Goal: Book appointment/travel/reservation

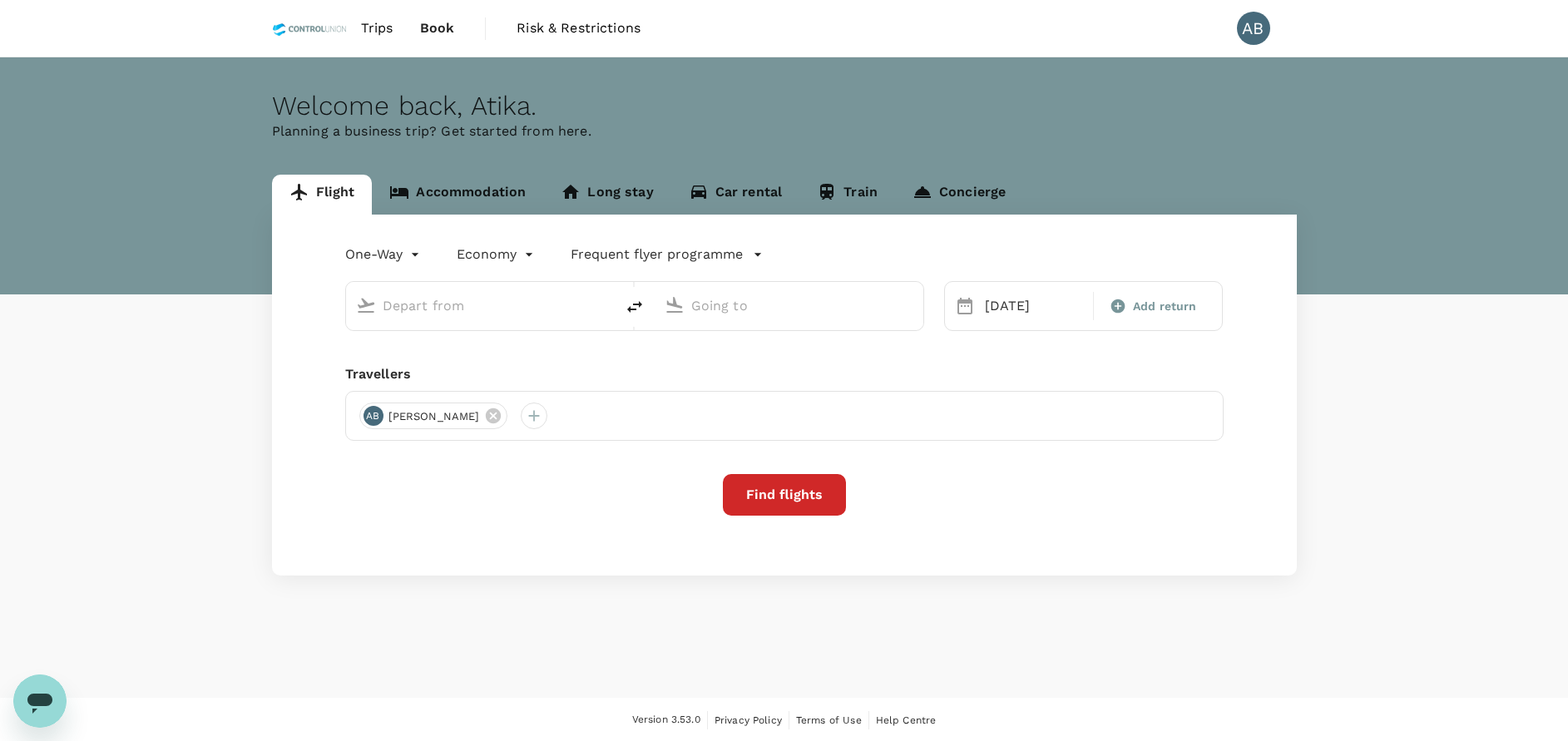
type input "Kuala Lumpur Intl ([GEOGRAPHIC_DATA])"
type input "[PERSON_NAME] (JHB)"
click at [323, 353] on div "One-Way oneway Economy economy Frequent flyer programme [GEOGRAPHIC_DATA] Intl …" at bounding box center [784, 395] width 1025 height 361
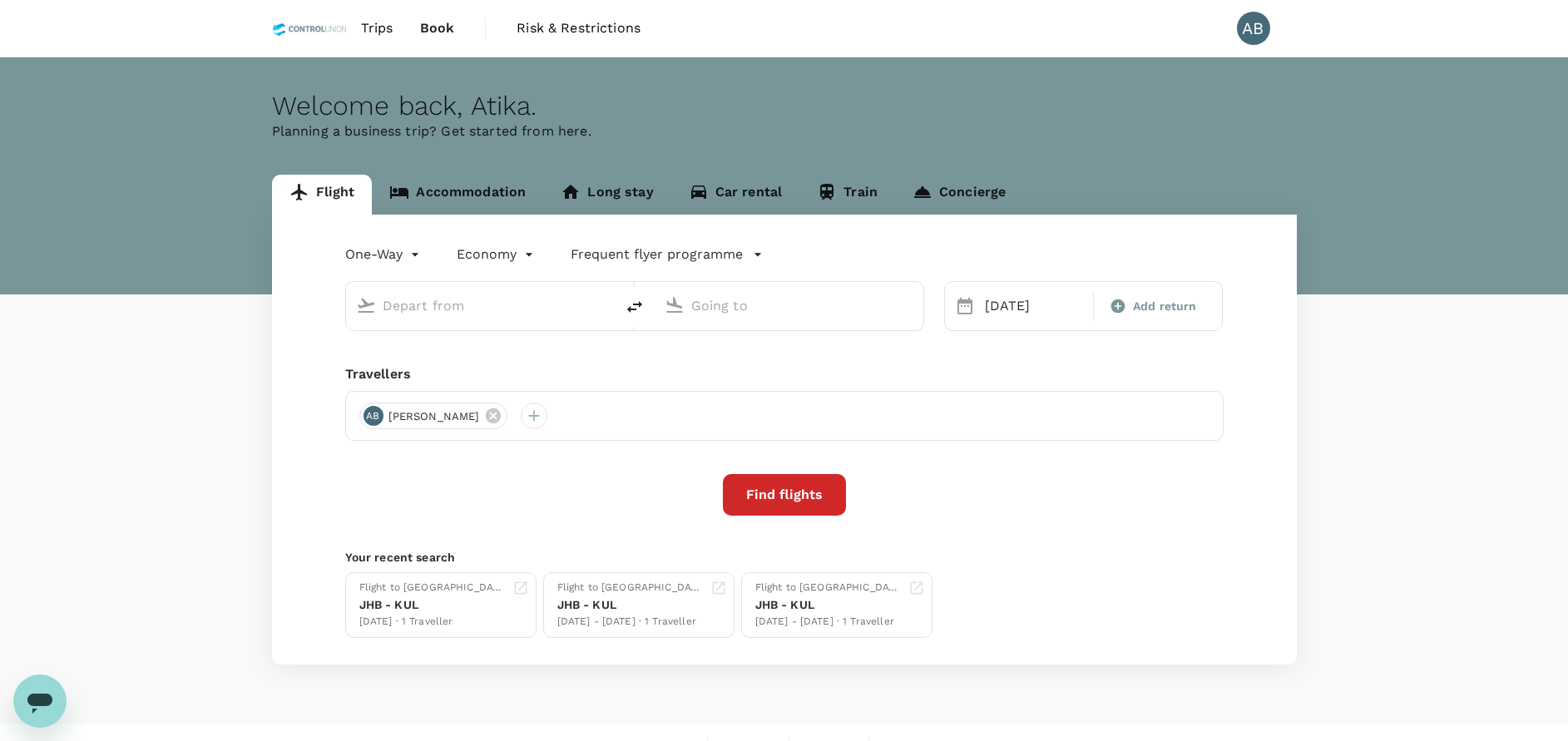
type input "Kuala Lumpur Intl (KUL)"
type input "Sultan Ismail Intl (JHB)"
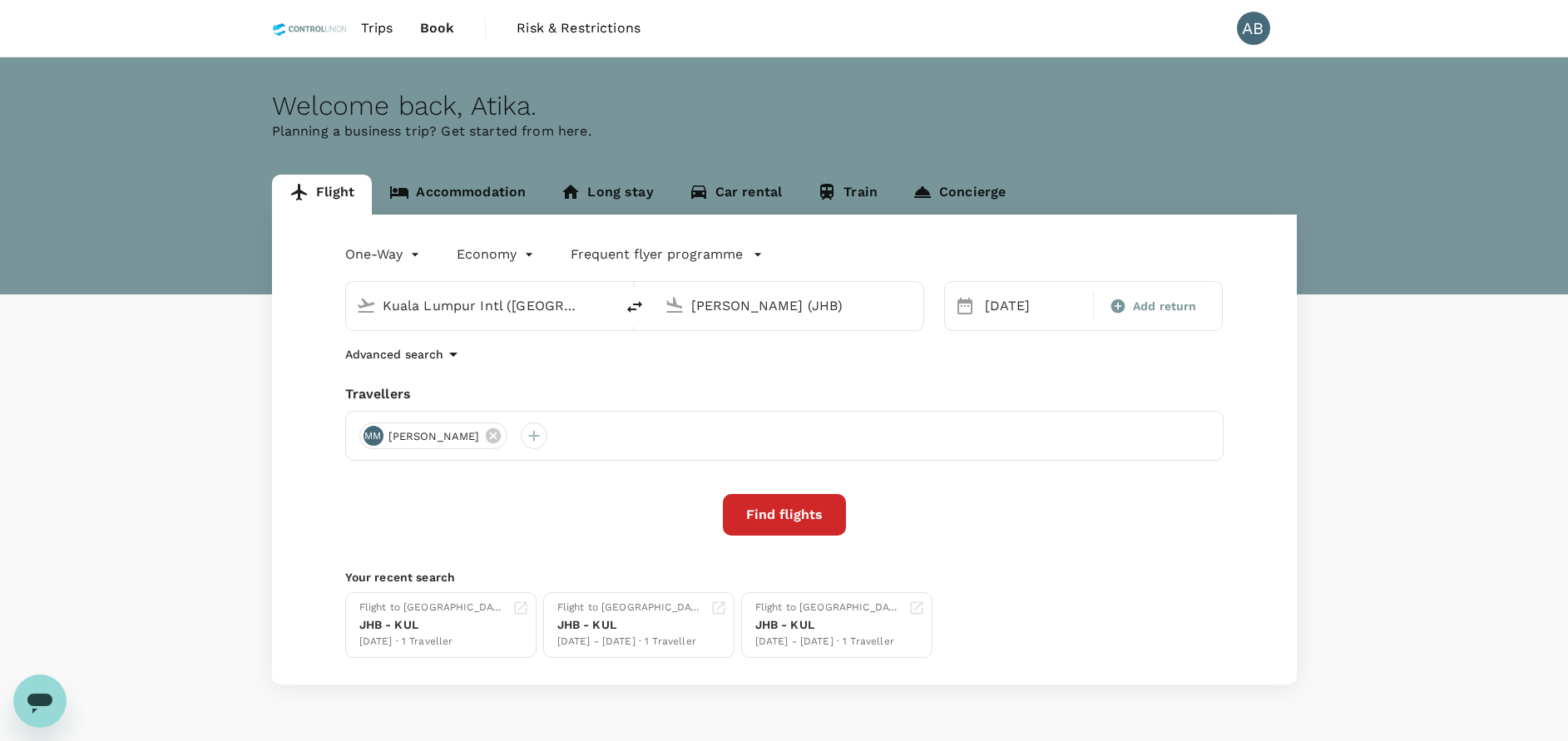
click at [624, 365] on div "Advanced search" at bounding box center [784, 353] width 878 height 20
click at [589, 365] on div "One-Way oneway Economy economy Frequent flyer programme Kuala Lumpur Intl (KUL)…" at bounding box center [784, 450] width 1025 height 470
click at [632, 385] on div "Travellers" at bounding box center [784, 393] width 878 height 20
click at [489, 198] on link "Accommodation" at bounding box center [457, 194] width 171 height 40
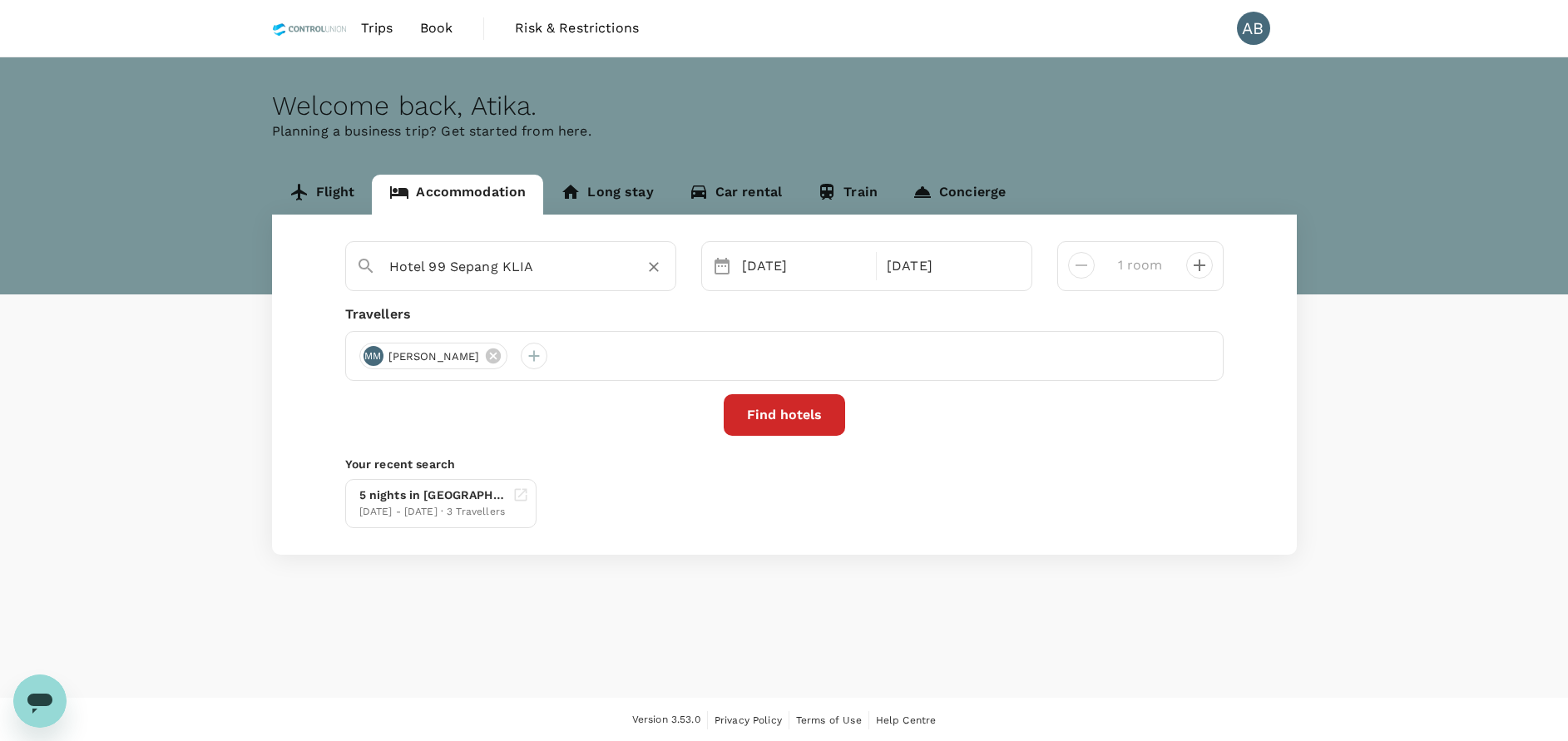
click at [655, 263] on icon "Clear" at bounding box center [654, 267] width 17 height 17
click at [521, 261] on input "text" at bounding box center [504, 267] width 230 height 26
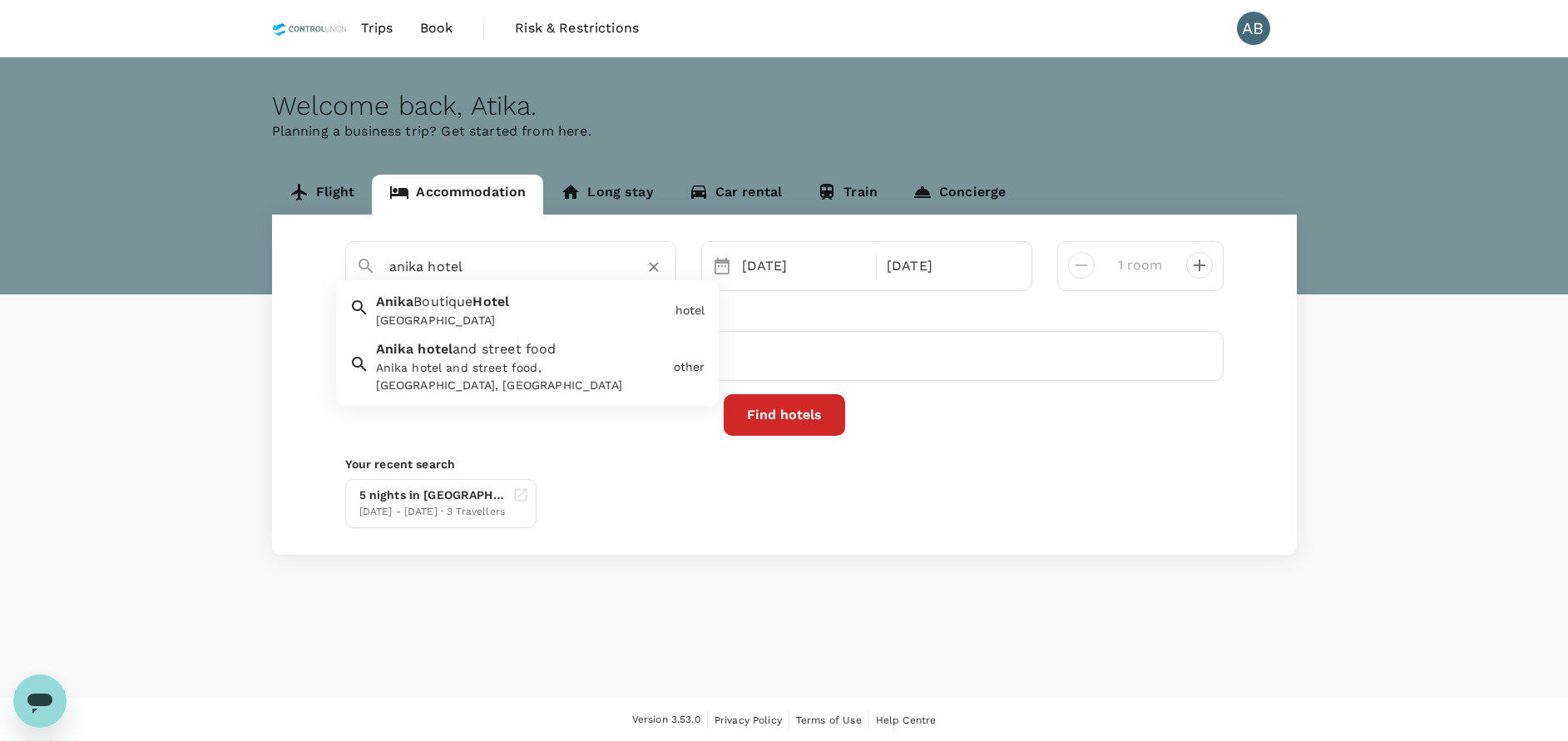
click at [462, 296] on span "Boutique" at bounding box center [442, 302] width 59 height 16
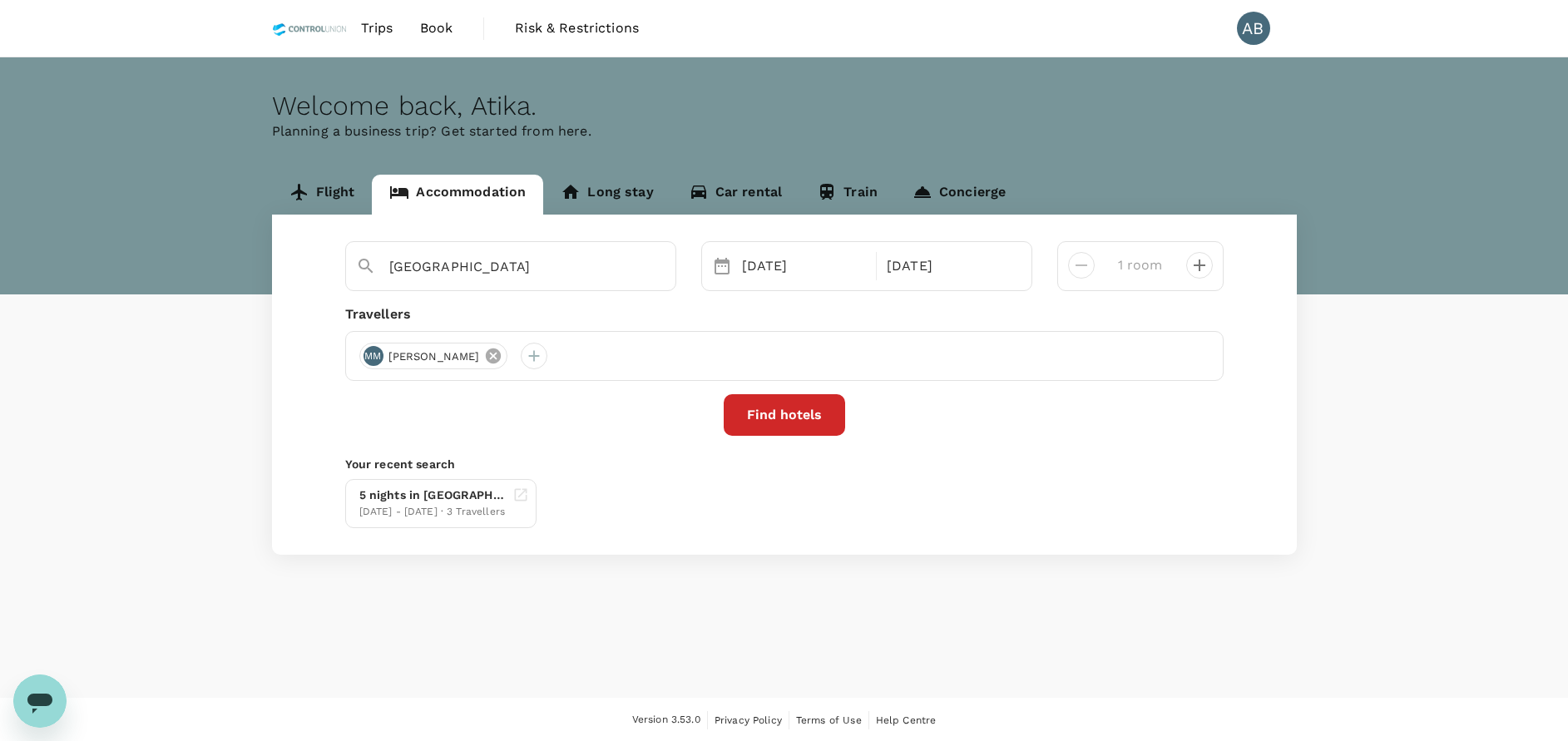
click at [501, 352] on icon at bounding box center [493, 356] width 15 height 15
click at [604, 302] on div "Anika Boutique Hotel 05 Oct 06 Oct 1 room Travellers Find hotels Your recent se…" at bounding box center [784, 384] width 1025 height 340
click at [552, 270] on input "Anika Boutique Hotel" at bounding box center [504, 267] width 230 height 26
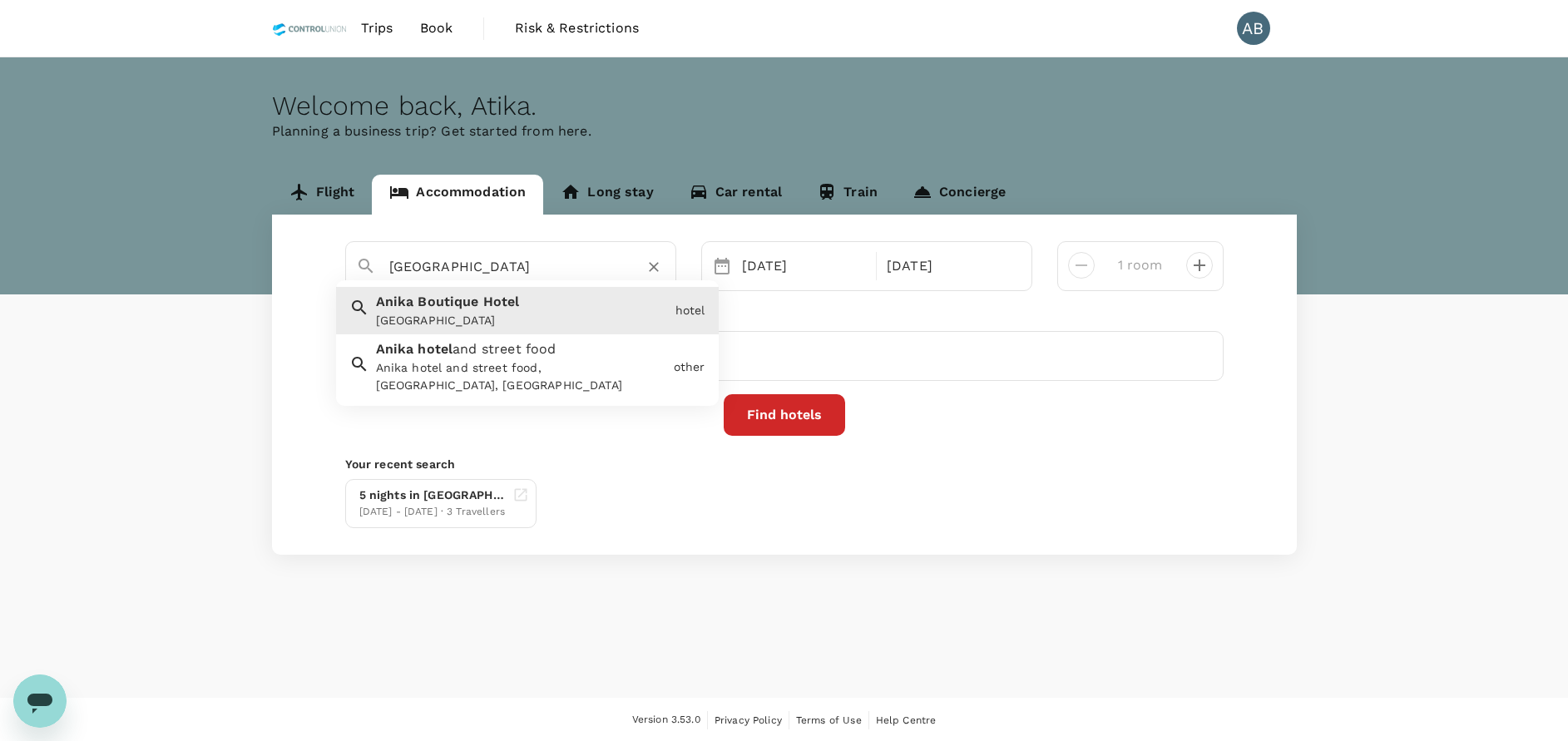
click at [556, 267] on input "Anika Boutique Hotel" at bounding box center [504, 267] width 230 height 26
drag, startPoint x: 556, startPoint y: 266, endPoint x: 428, endPoint y: 261, distance: 128.1
click at [428, 261] on input "Anika Boutique Hotel" at bounding box center [504, 267] width 230 height 26
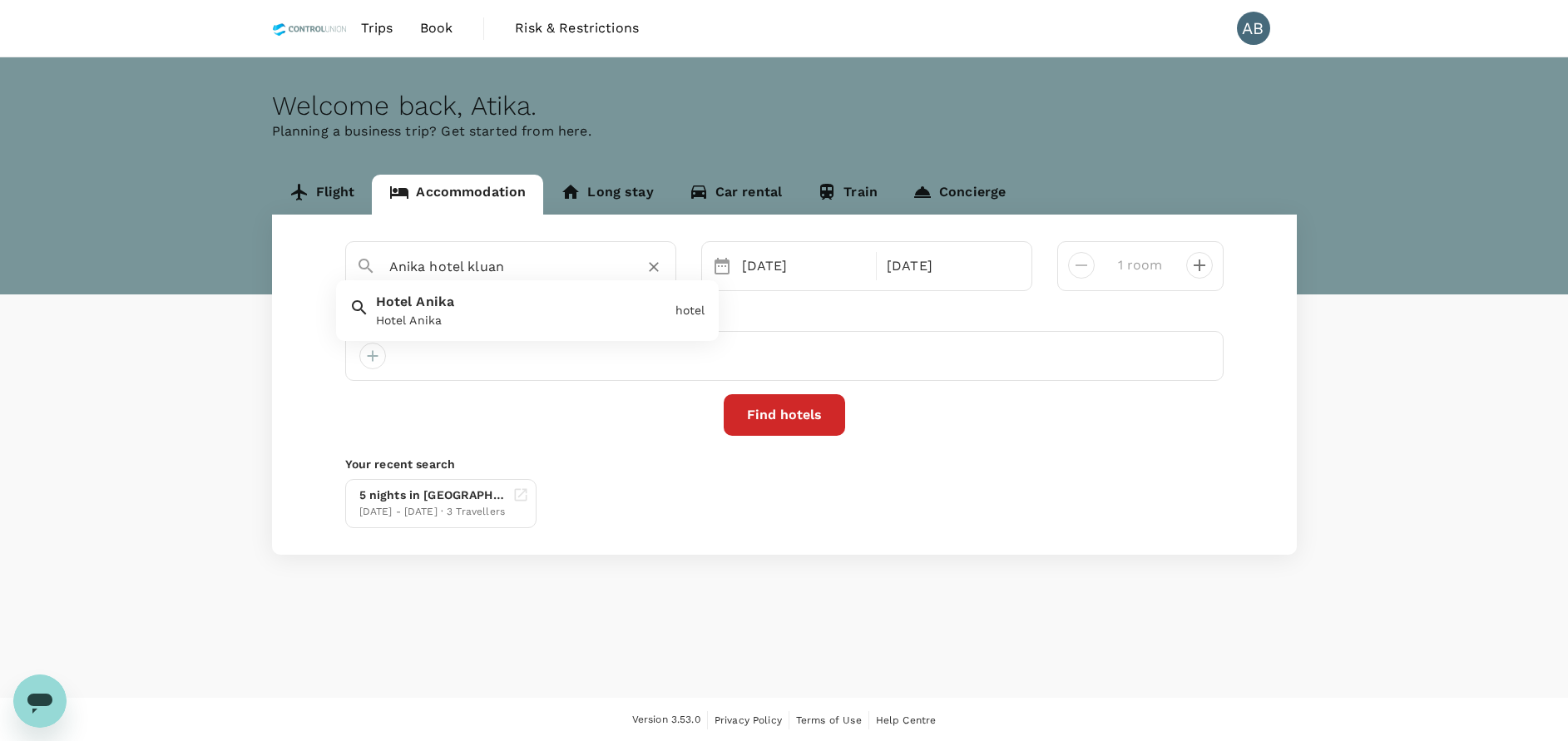
click at [430, 301] on span "Anika" at bounding box center [434, 302] width 38 height 16
type input "Hotel Anika"
click at [768, 256] on div "05 Oct" at bounding box center [804, 266] width 138 height 33
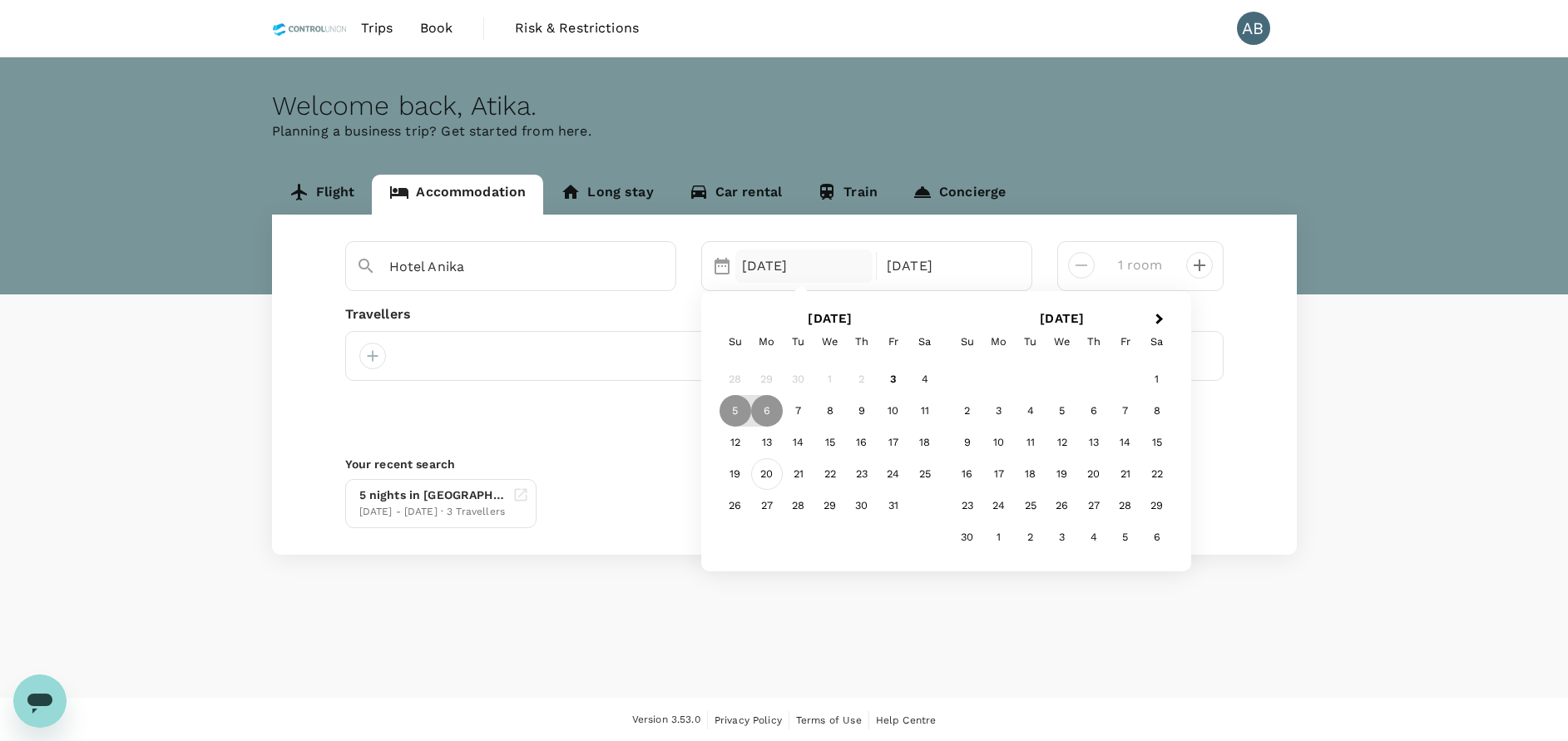
click at [773, 472] on div "20" at bounding box center [767, 474] width 32 height 32
click at [919, 480] on div "25" at bounding box center [924, 474] width 32 height 32
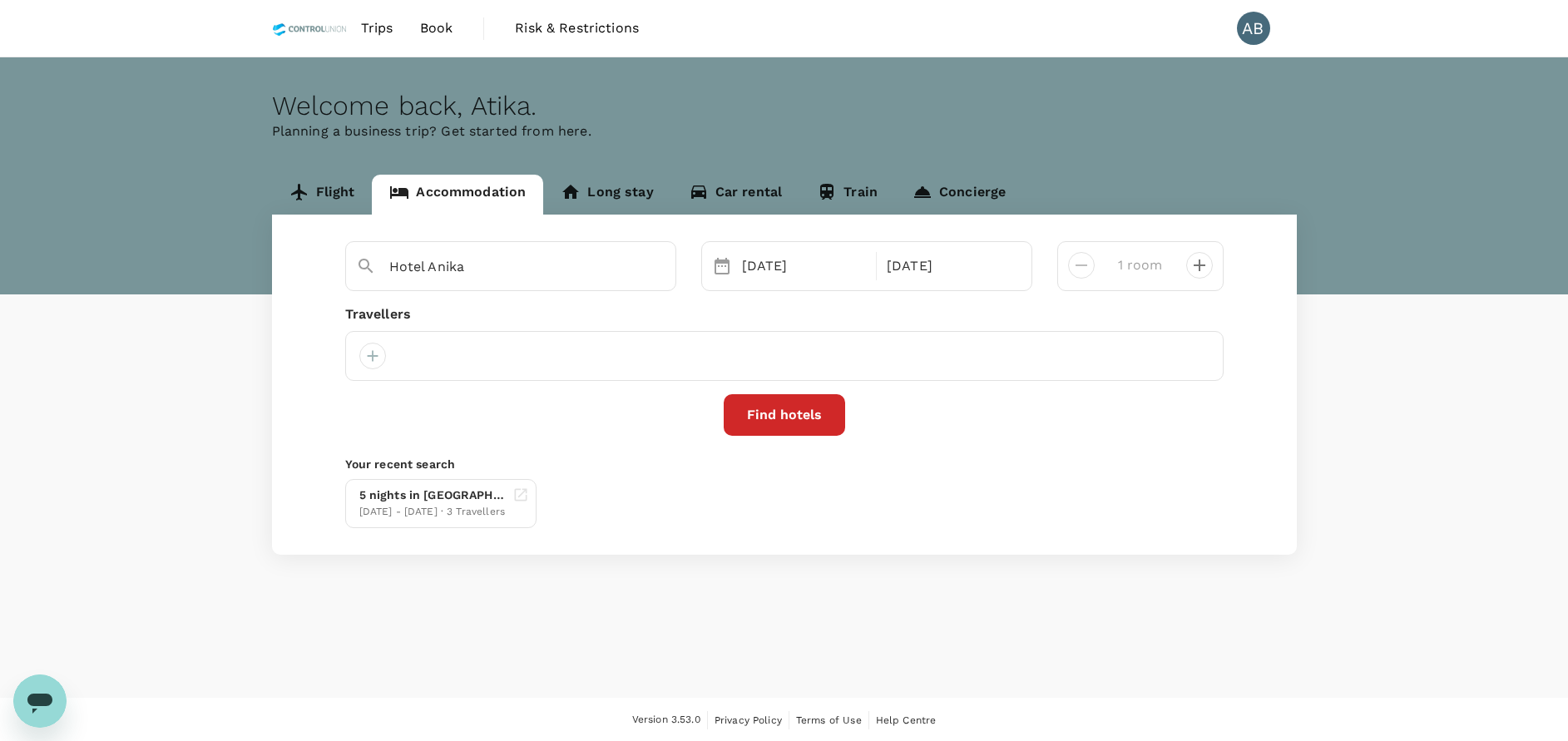
click at [866, 302] on div "Hotel Anika Selected date: Monday, October 20th, 2025 20 Oct Selected date: Sat…" at bounding box center [784, 384] width 1025 height 340
click at [376, 352] on div at bounding box center [372, 355] width 26 height 26
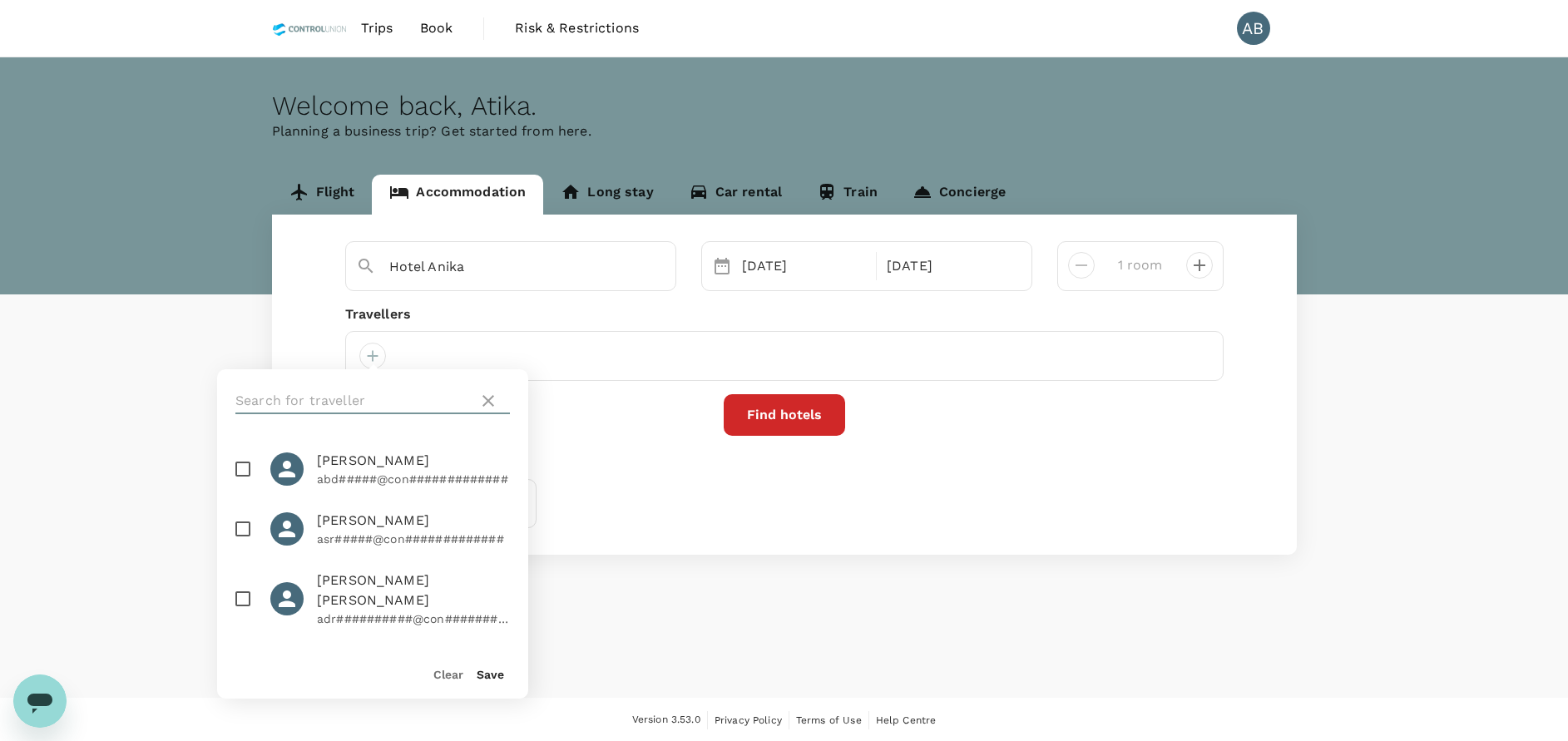
click at [358, 399] on input "text" at bounding box center [353, 400] width 236 height 26
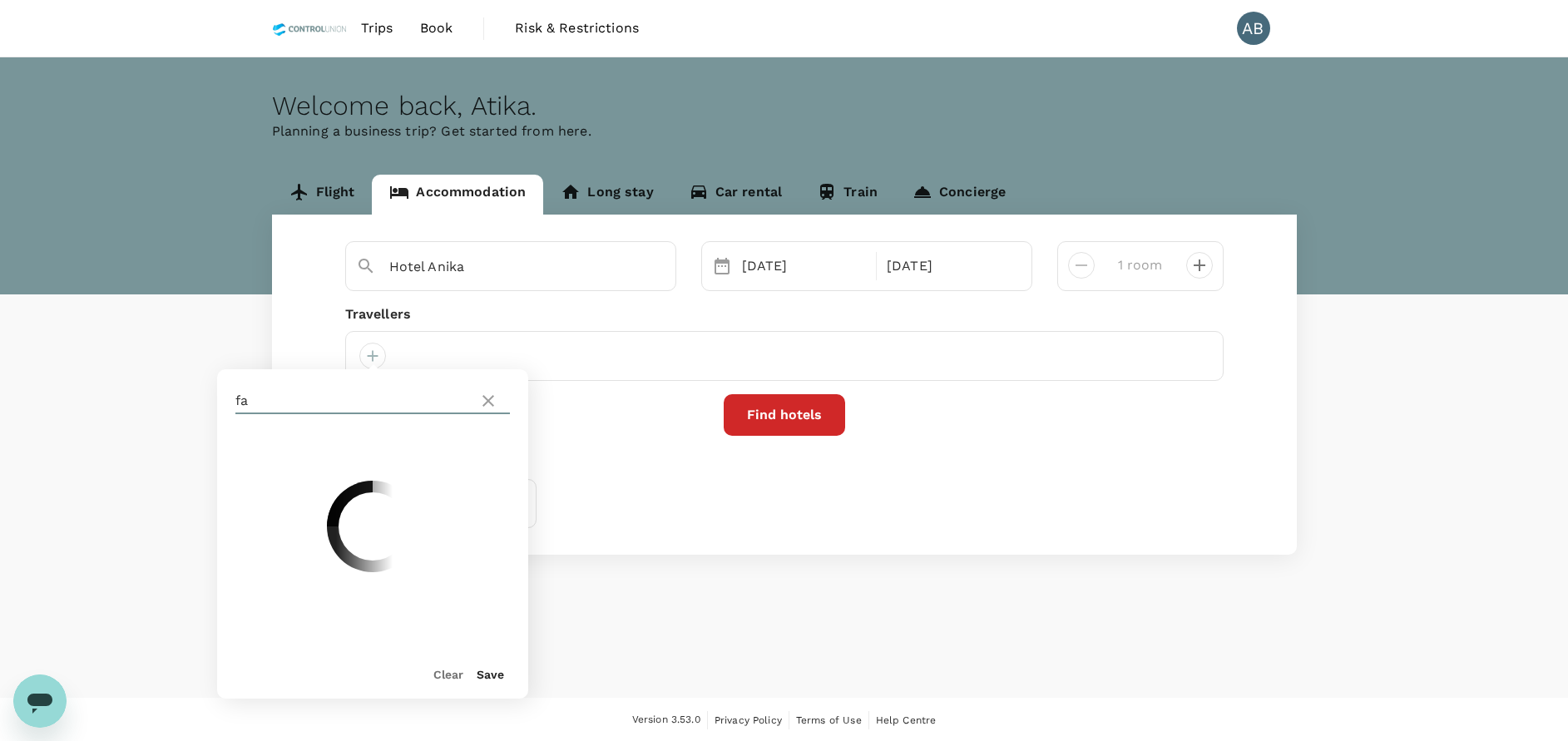
type input "f"
